Goal: Task Accomplishment & Management: Complete application form

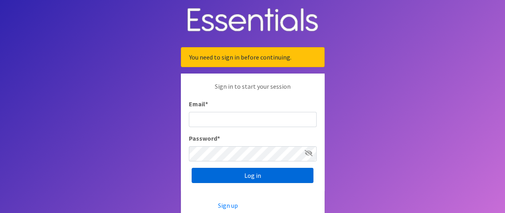
type input "[PERSON_NAME][EMAIL_ADDRESS][PERSON_NAME][DOMAIN_NAME]"
click at [263, 178] on input "Log in" at bounding box center [252, 175] width 122 height 15
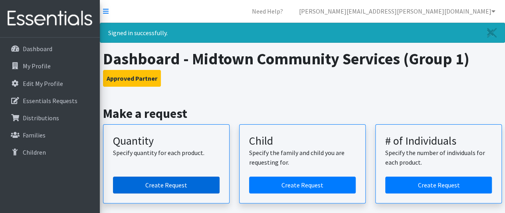
click at [205, 186] on link "Create Request" at bounding box center [166, 184] width 107 height 17
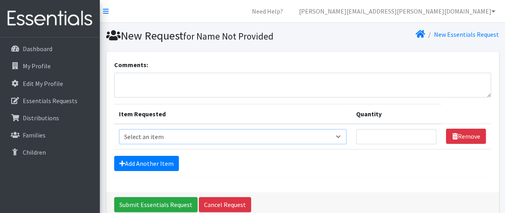
click at [342, 137] on select "Select an item Size 0/Newborn Size 1 Size 2 Size 3 Size 4 Size 5 Size 6 Size 7 …" at bounding box center [232, 136] width 227 height 15
select select "1095"
click at [119, 129] on select "Select an item Size 0/Newborn Size 1 Size 2 Size 3 Size 4 Size 5 Size 6 Size 7 …" at bounding box center [232, 136] width 227 height 15
click at [401, 137] on input "Quantity" at bounding box center [396, 136] width 81 height 15
type input "175"
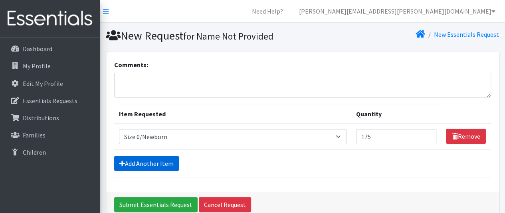
click at [157, 159] on link "Add Another Item" at bounding box center [146, 163] width 65 height 15
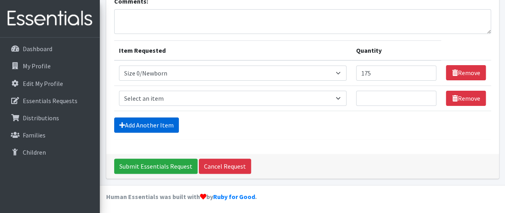
scroll to position [64, 0]
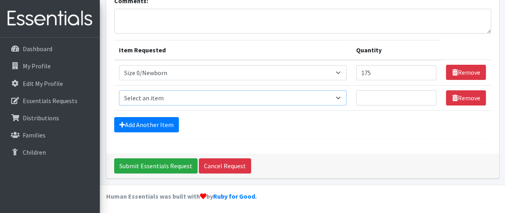
click at [345, 96] on select "Select an item Size 0/Newborn Size 1 Size 2 Size 3 Size 4 Size 5 Size 6 Size 7 …" at bounding box center [232, 97] width 227 height 15
select select "1090"
click at [119, 90] on select "Select an item Size 0/Newborn Size 1 Size 2 Size 3 Size 4 Size 5 Size 6 Size 7 …" at bounding box center [232, 97] width 227 height 15
click at [372, 100] on input "Quantity" at bounding box center [396, 97] width 81 height 15
type input "125"
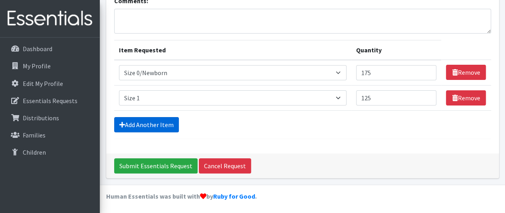
click at [161, 126] on link "Add Another Item" at bounding box center [146, 124] width 65 height 15
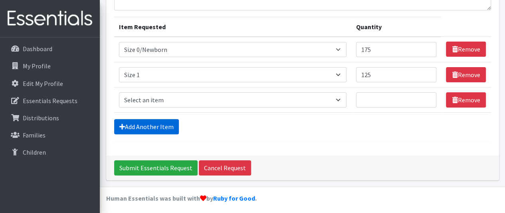
scroll to position [89, 0]
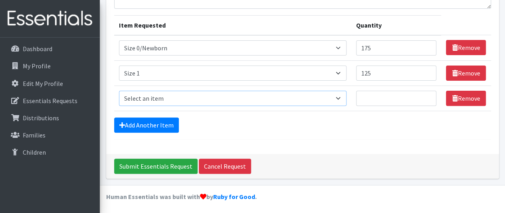
click at [339, 97] on select "Select an item Size 0/Newborn Size 1 Size 2 Size 3 Size 4 Size 5 Size 6 Size 7 …" at bounding box center [232, 98] width 227 height 15
select select "1094"
click at [119, 91] on select "Select an item Size 0/Newborn Size 1 Size 2 Size 3 Size 4 Size 5 Size 6 Size 7 …" at bounding box center [232, 98] width 227 height 15
click at [397, 95] on input "Quantity" at bounding box center [396, 98] width 81 height 15
type input "150"
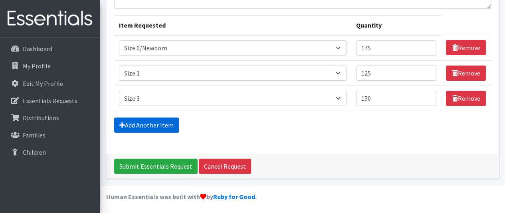
click at [133, 123] on link "Add Another Item" at bounding box center [146, 124] width 65 height 15
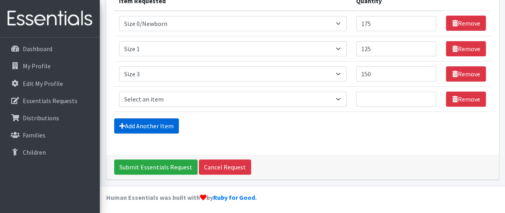
scroll to position [114, 0]
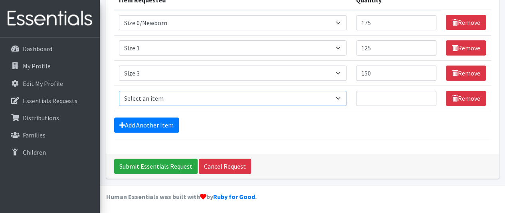
click at [340, 96] on select "Select an item Size 0/Newborn Size 1 Size 2 Size 3 Size 4 Size 5 Size 6 Size 7 …" at bounding box center [232, 98] width 227 height 15
select select "1097"
click at [119, 91] on select "Select an item Size 0/Newborn Size 1 Size 2 Size 3 Size 4 Size 5 Size 6 Size 7 …" at bounding box center [232, 98] width 227 height 15
click at [382, 101] on input "Quantity" at bounding box center [396, 98] width 81 height 15
type input "125"
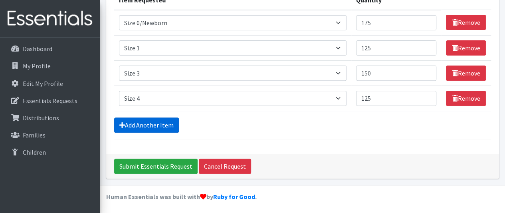
click at [142, 122] on link "Add Another Item" at bounding box center [146, 124] width 65 height 15
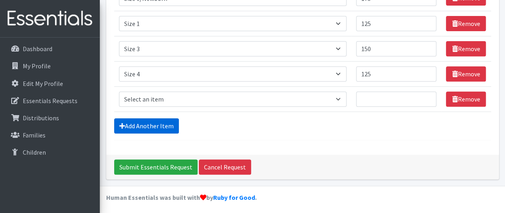
scroll to position [139, 0]
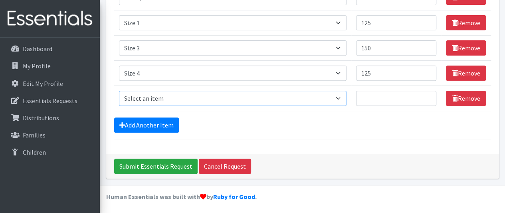
click at [341, 97] on select "Select an item Size 0/Newborn Size 1 Size 2 Size 3 Size 4 Size 5 Size 6 Size 7 …" at bounding box center [232, 98] width 227 height 15
select select "1098"
click at [119, 91] on select "Select an item Size 0/Newborn Size 1 Size 2 Size 3 Size 4 Size 5 Size 6 Size 7 …" at bounding box center [232, 98] width 227 height 15
click at [381, 93] on input "Quantity" at bounding box center [396, 98] width 81 height 15
type input "100"
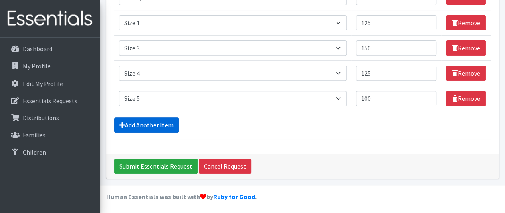
click at [175, 118] on link "Add Another Item" at bounding box center [146, 124] width 65 height 15
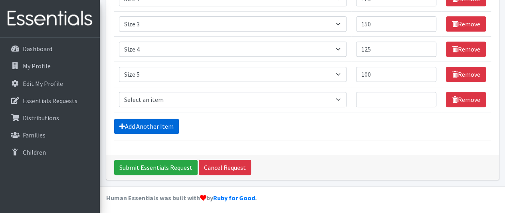
scroll to position [164, 0]
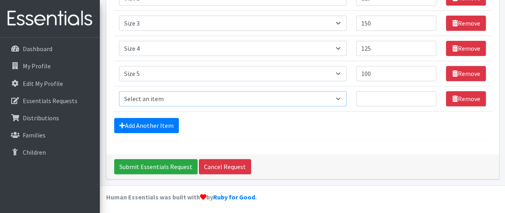
click at [333, 99] on select "Select an item Size 0/Newborn Size 1 Size 2 Size 3 Size 4 Size 5 Size 6 Size 7 …" at bounding box center [232, 98] width 227 height 15
select select "1100"
click at [119, 91] on select "Select an item Size 0/Newborn Size 1 Size 2 Size 3 Size 4 Size 5 Size 6 Size 7 …" at bounding box center [232, 98] width 227 height 15
click at [385, 102] on input "Quantity" at bounding box center [396, 98] width 81 height 15
type input "375"
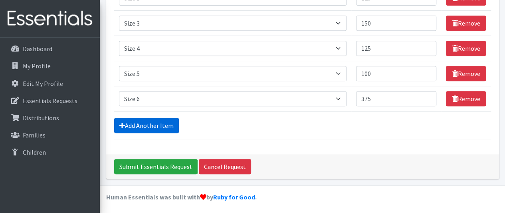
click at [147, 126] on link "Add Another Item" at bounding box center [146, 125] width 65 height 15
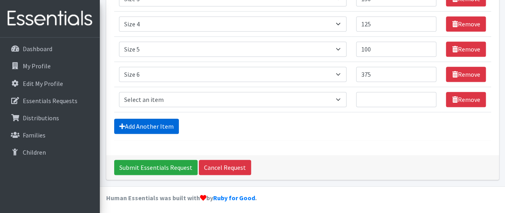
scroll to position [189, 0]
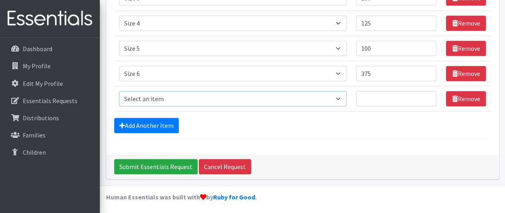
click at [344, 100] on select "Select an item Size 0/Newborn Size 1 Size 2 Size 3 Size 4 Size 5 Size 6 Size 7 …" at bounding box center [232, 98] width 227 height 15
select select "6073"
click at [119, 91] on select "Select an item Size 0/Newborn Size 1 Size 2 Size 3 Size 4 Size 5 Size 6 Size 7 …" at bounding box center [232, 98] width 227 height 15
click at [366, 98] on input "Quantity" at bounding box center [396, 98] width 81 height 15
type input "50"
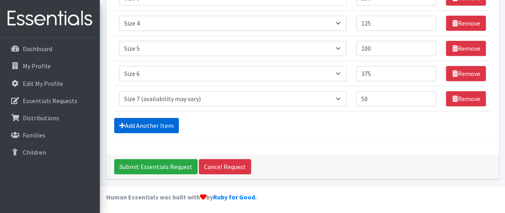
click at [141, 121] on link "Add Another Item" at bounding box center [146, 125] width 65 height 15
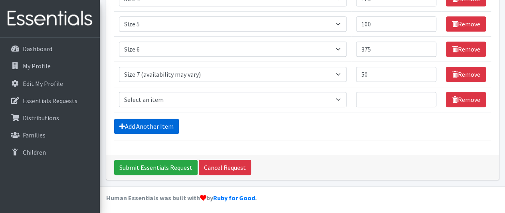
scroll to position [214, 0]
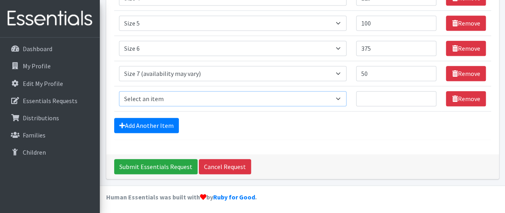
click at [345, 97] on select "Select an item Size 0/Newborn Size 1 Size 2 Size 3 Size 4 Size 5 Size 6 Size 7 …" at bounding box center [232, 98] width 227 height 15
select select "1105"
click at [119, 91] on select "Select an item Size 0/Newborn Size 1 Size 2 Size 3 Size 4 Size 5 Size 6 Size 7 …" at bounding box center [232, 98] width 227 height 15
click at [389, 102] on input "Quantity" at bounding box center [396, 98] width 81 height 15
type input "70"
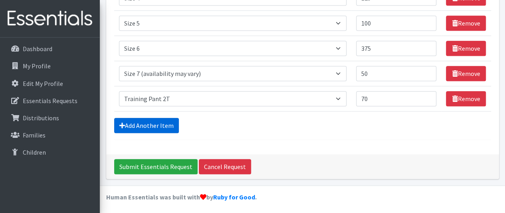
click at [144, 124] on link "Add Another Item" at bounding box center [146, 125] width 65 height 15
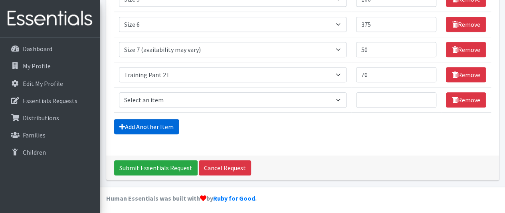
scroll to position [239, 0]
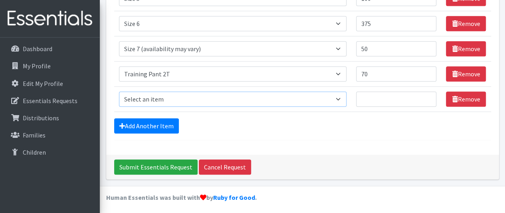
click at [339, 95] on select "Select an item Size 0/Newborn Size 1 Size 2 Size 3 Size 4 Size 5 Size 6 Size 7 …" at bounding box center [232, 98] width 227 height 15
select select "1107"
click at [119, 91] on select "Select an item Size 0/Newborn Size 1 Size 2 Size 3 Size 4 Size 5 Size 6 Size 7 …" at bounding box center [232, 98] width 227 height 15
click at [388, 101] on input "Quantity" at bounding box center [396, 98] width 81 height 15
type input "120"
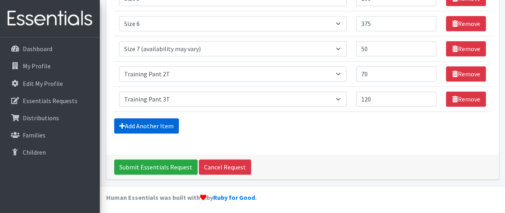
click at [155, 124] on link "Add Another Item" at bounding box center [146, 125] width 65 height 15
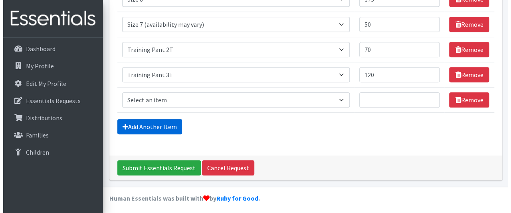
scroll to position [264, 0]
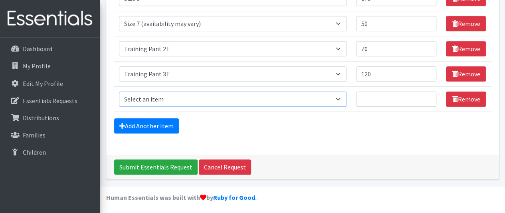
click at [343, 93] on select "Select an item Size 0/Newborn Size 1 Size 2 Size 3 Size 4 Size 5 Size 6 Size 7 …" at bounding box center [232, 98] width 227 height 15
select select "1093"
click at [119, 91] on select "Select an item Size 0/Newborn Size 1 Size 2 Size 3 Size 4 Size 5 Size 6 Size 7 …" at bounding box center [232, 98] width 227 height 15
click at [394, 95] on input "Quantity" at bounding box center [396, 98] width 81 height 15
type input "120"
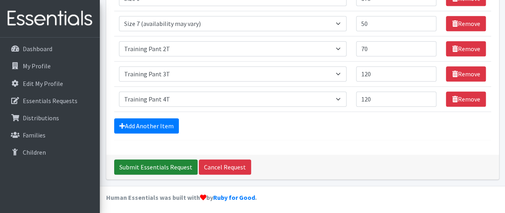
click at [170, 167] on input "Submit Essentials Request" at bounding box center [155, 166] width 83 height 15
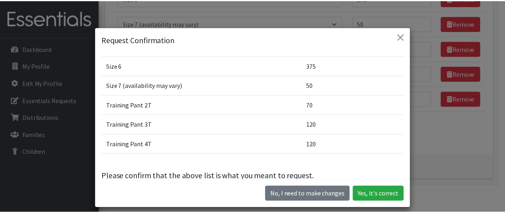
scroll to position [134, 0]
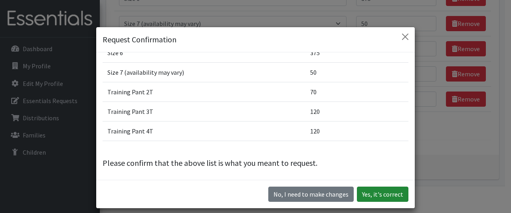
click at [394, 195] on button "Yes, it's correct" at bounding box center [382, 193] width 51 height 15
